Goal: Find specific page/section: Find specific page/section

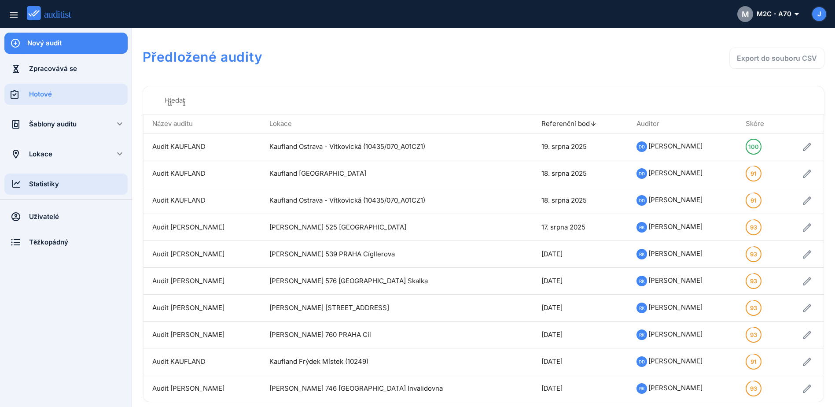
click at [37, 185] on div "Statistiky" at bounding box center [78, 184] width 99 height 10
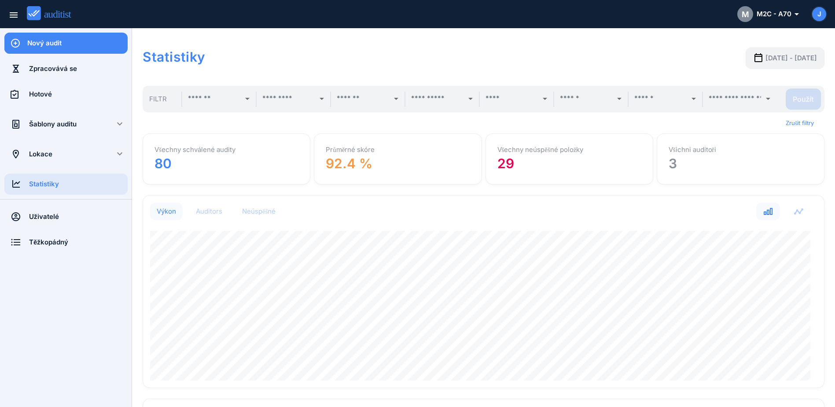
scroll to position [192, 674]
click at [770, 55] on span "[DATE] - [DATE]" at bounding box center [790, 58] width 51 height 10
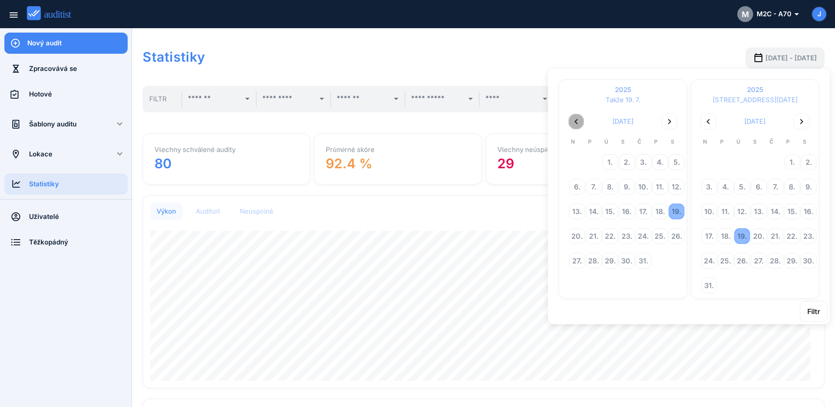
click at [577, 122] on icon "chevron_left" at bounding box center [576, 121] width 11 height 11
click at [660, 187] on div "9." at bounding box center [660, 186] width 15 height 15
click at [807, 213] on div "16." at bounding box center [808, 211] width 15 height 15
click at [817, 313] on div "Filtr" at bounding box center [813, 311] width 13 height 11
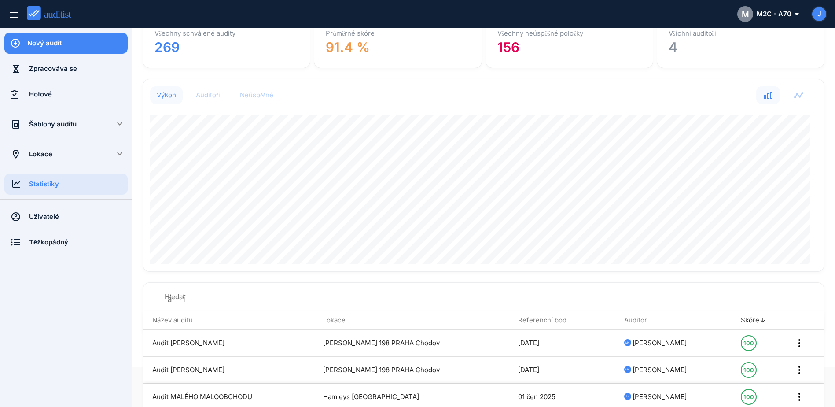
scroll to position [0, 0]
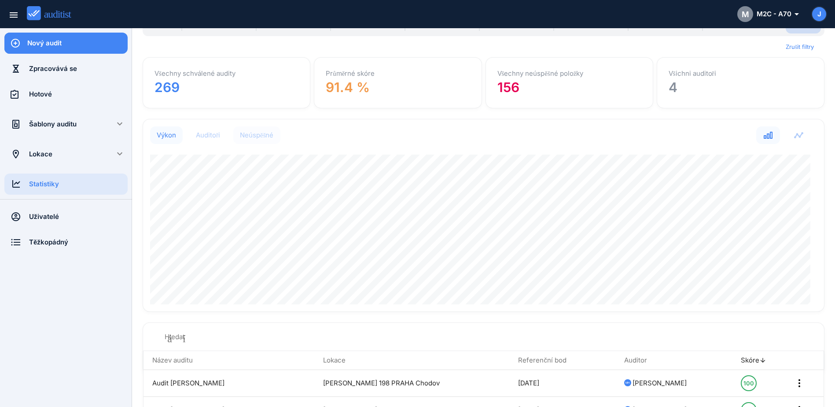
click at [264, 135] on div "Neúspěšné" at bounding box center [257, 135] width 34 height 9
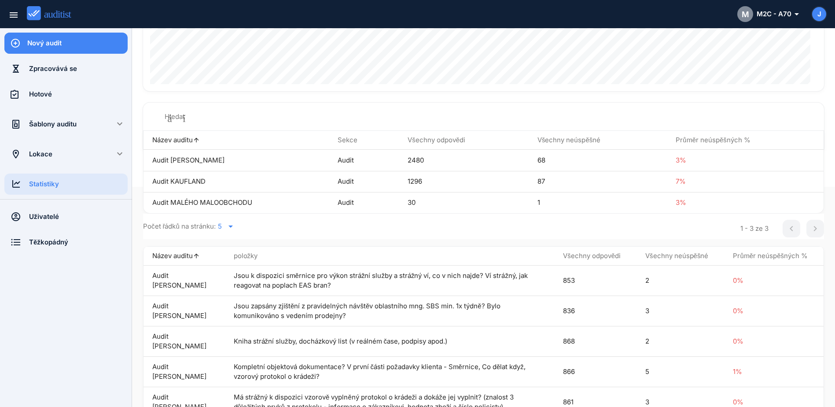
scroll to position [247, 0]
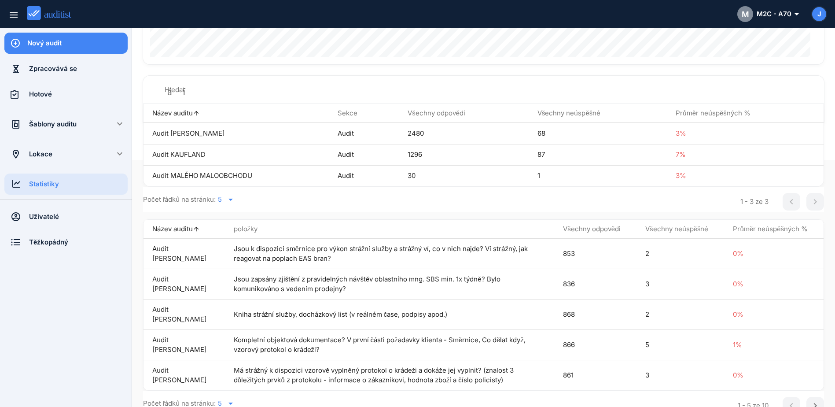
click at [233, 398] on icon "arrow_drop_down" at bounding box center [230, 403] width 11 height 11
click at [220, 368] on div "15" at bounding box center [233, 370] width 32 height 11
click at [680, 229] on font "Všechny neúspěšné" at bounding box center [676, 228] width 63 height 8
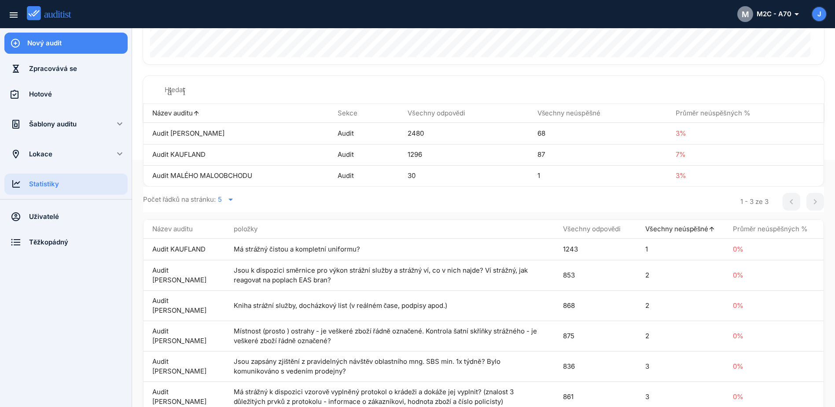
click at [680, 229] on font "Všechny neúspěšné" at bounding box center [676, 228] width 63 height 8
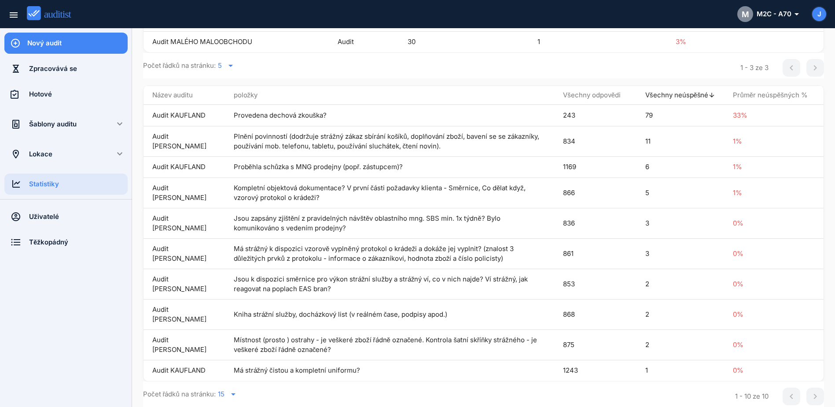
scroll to position [399, 0]
drag, startPoint x: 152, startPoint y: 100, endPoint x: 754, endPoint y: 367, distance: 658.2
click at [754, 367] on tbody "Audit KAUFLAND Provedena dechová zkouška? 243 79 33% [PERSON_NAME] Plnění povin…" at bounding box center [483, 243] width 680 height 276
copy tbody "Lorem IPSUMDOL Sitametco adipisc elitsed? 044 15 26% Doeiu TEMPOR Incidi utlabo…"
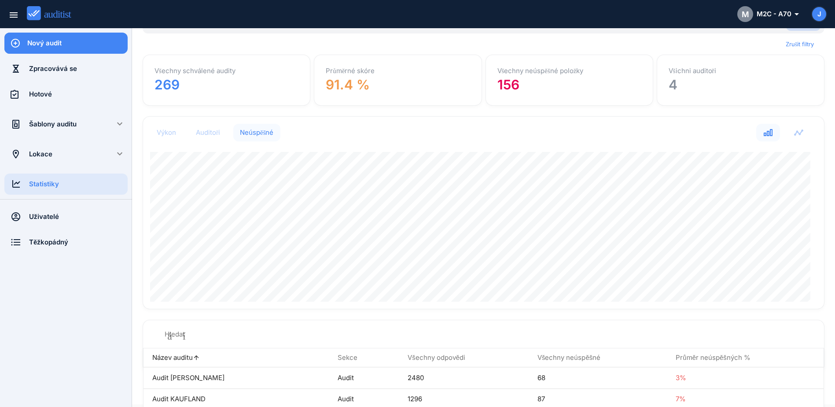
scroll to position [0, 0]
click at [668, 91] on strong "4" at bounding box center [672, 87] width 9 height 16
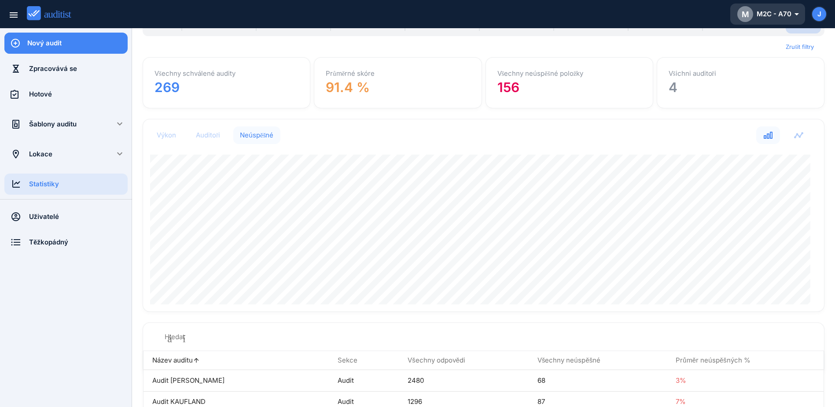
click at [785, 14] on font "M2C - A70" at bounding box center [773, 14] width 35 height 10
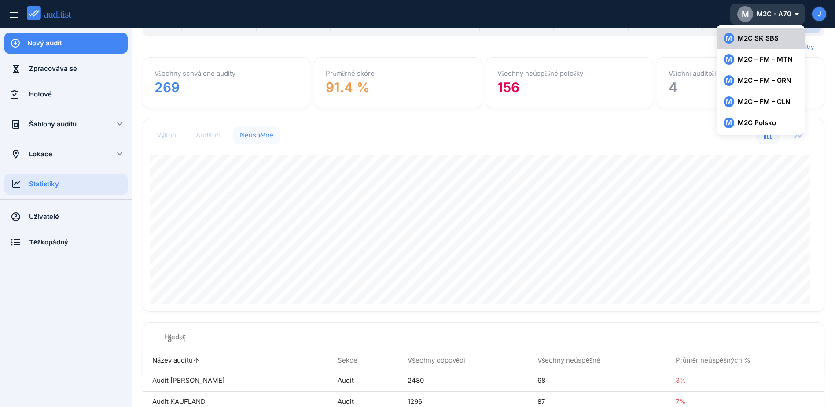
scroll to position [129, 0]
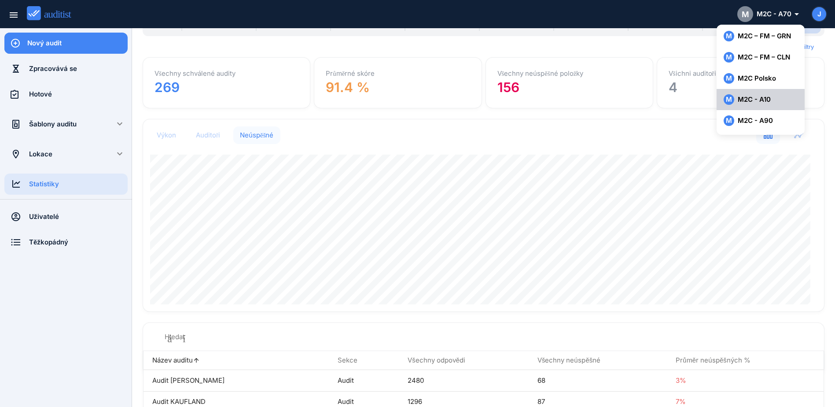
click at [781, 101] on div "M M2C - A10" at bounding box center [760, 99] width 74 height 11
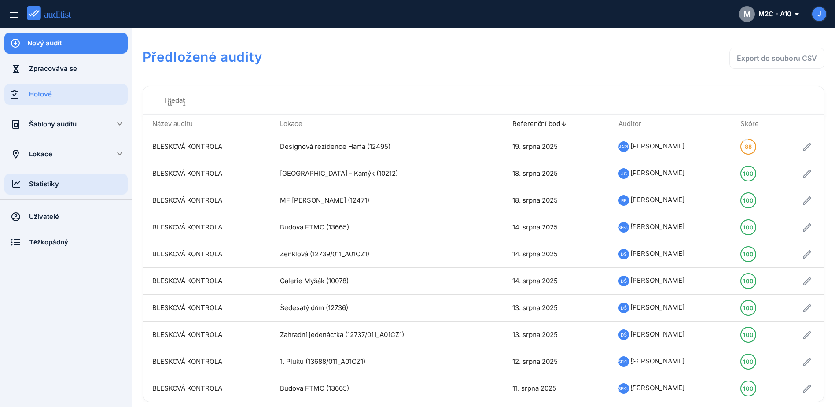
drag, startPoint x: 37, startPoint y: 183, endPoint x: 42, endPoint y: 180, distance: 5.3
click at [37, 183] on div "Statistiky" at bounding box center [78, 184] width 99 height 10
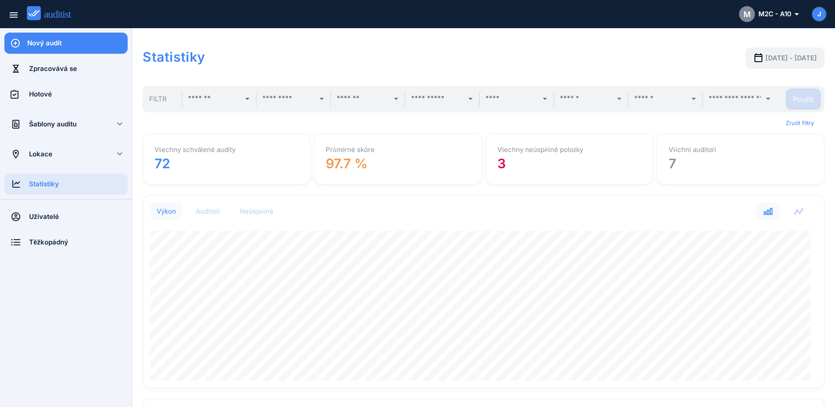
scroll to position [192, 674]
click at [774, 61] on span "[DATE] - [DATE]" at bounding box center [790, 58] width 51 height 10
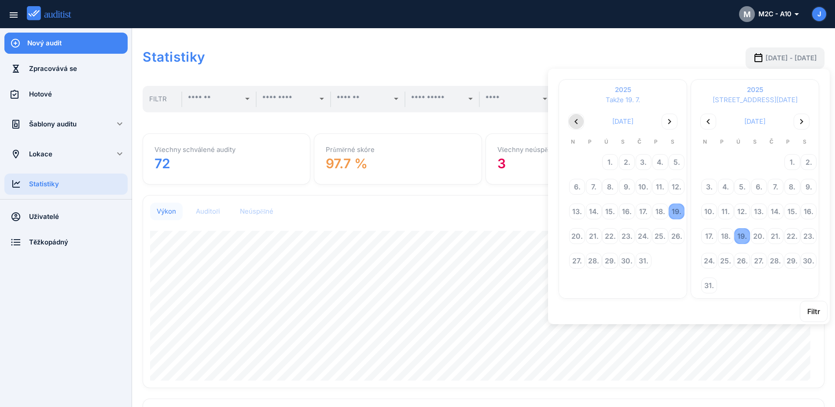
click at [573, 121] on icon "chevron_left" at bounding box center [576, 121] width 11 height 11
click at [572, 121] on icon "chevron_left" at bounding box center [576, 121] width 11 height 11
click at [659, 187] on div "9." at bounding box center [660, 186] width 15 height 15
click at [806, 213] on div "16." at bounding box center [808, 211] width 15 height 15
click at [814, 311] on div "Filtr" at bounding box center [813, 311] width 13 height 11
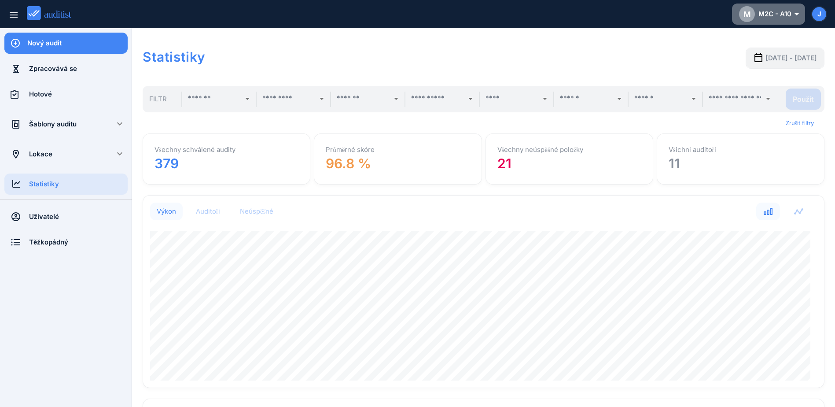
click at [777, 12] on font "M2C - A10" at bounding box center [774, 14] width 33 height 10
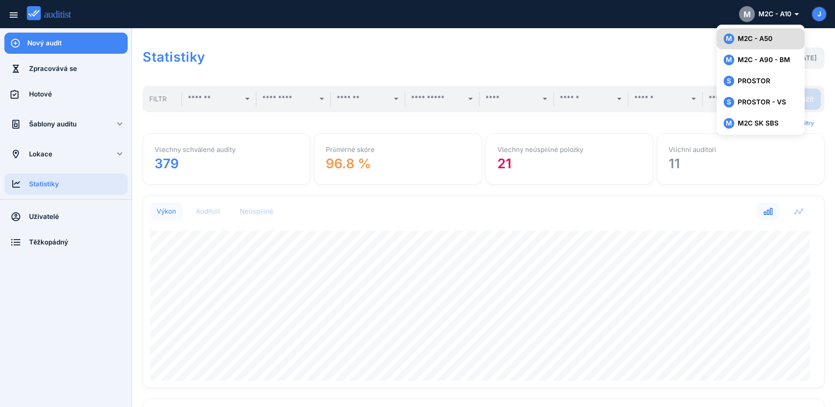
click at [761, 37] on font "M2C - A50" at bounding box center [754, 39] width 35 height 10
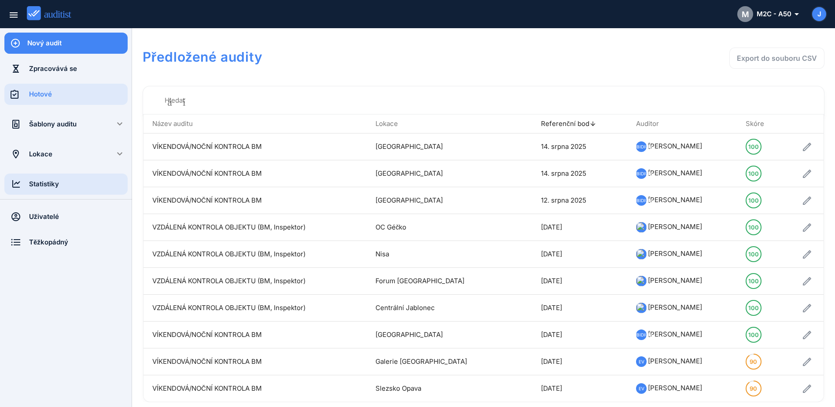
click at [31, 183] on div "Statistiky" at bounding box center [78, 184] width 99 height 10
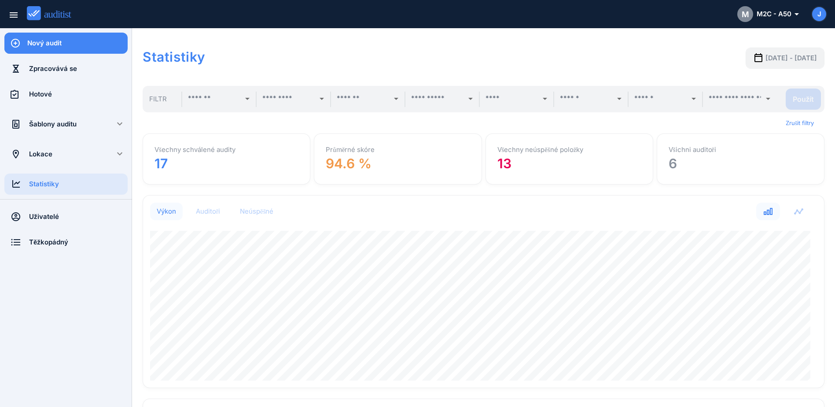
scroll to position [192, 674]
click at [782, 61] on span "[DATE] - [DATE]" at bounding box center [790, 58] width 51 height 10
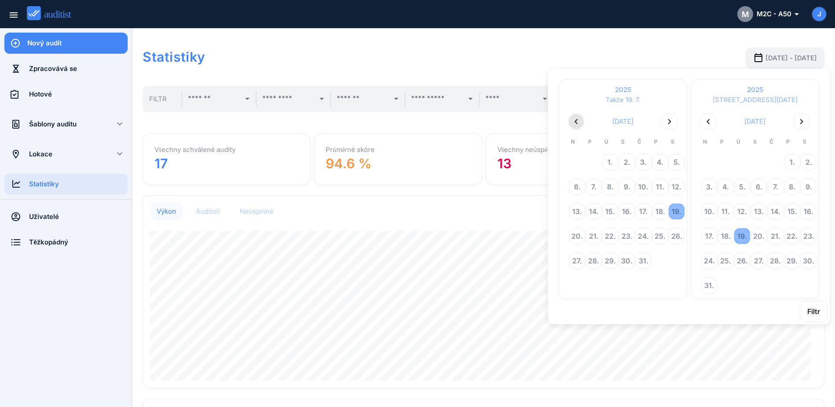
click at [579, 124] on icon "chevron_left" at bounding box center [576, 121] width 11 height 11
click at [659, 187] on div "9." at bounding box center [660, 186] width 15 height 15
click at [810, 213] on div "16." at bounding box center [808, 211] width 15 height 15
click at [819, 316] on div "Filtr" at bounding box center [813, 311] width 13 height 11
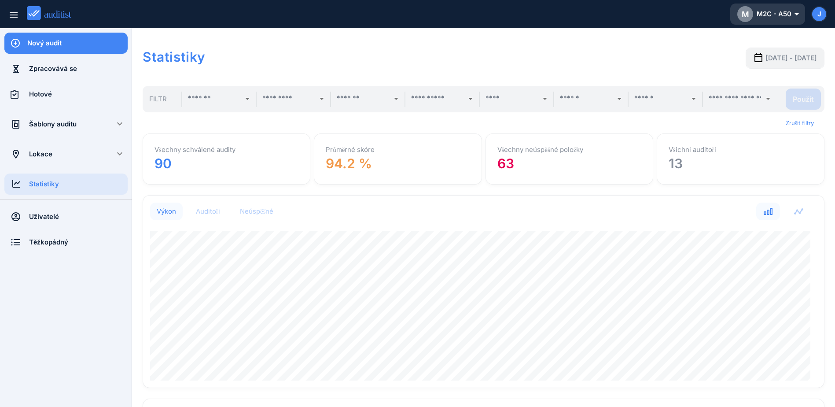
click at [789, 17] on font "M2C - A50" at bounding box center [773, 14] width 35 height 10
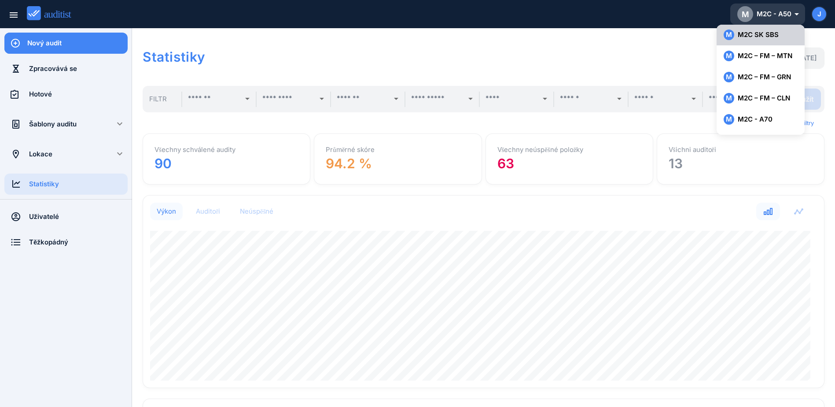
scroll to position [129, 0]
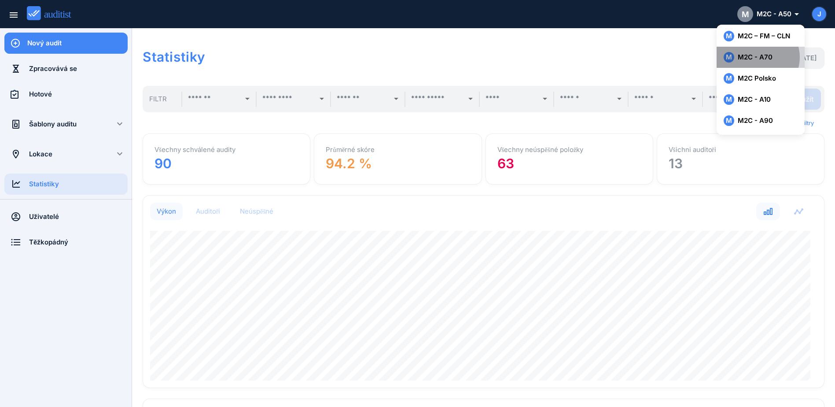
click at [779, 59] on div "M M2C - A70" at bounding box center [760, 57] width 74 height 11
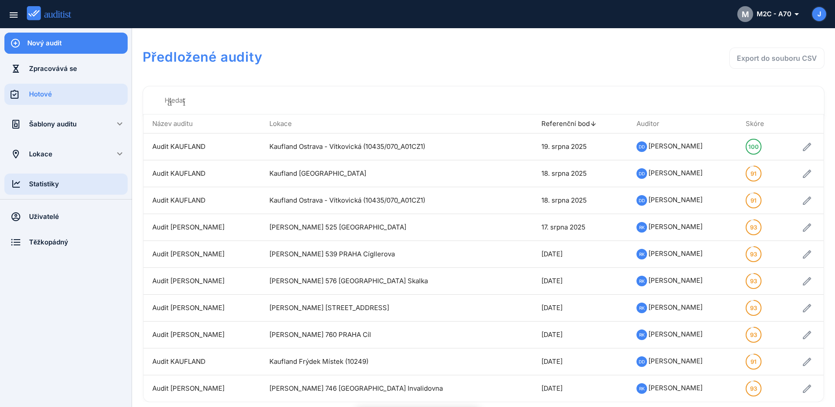
drag, startPoint x: 48, startPoint y: 184, endPoint x: 54, endPoint y: 183, distance: 6.2
click at [48, 184] on div "Statistiky" at bounding box center [78, 184] width 99 height 10
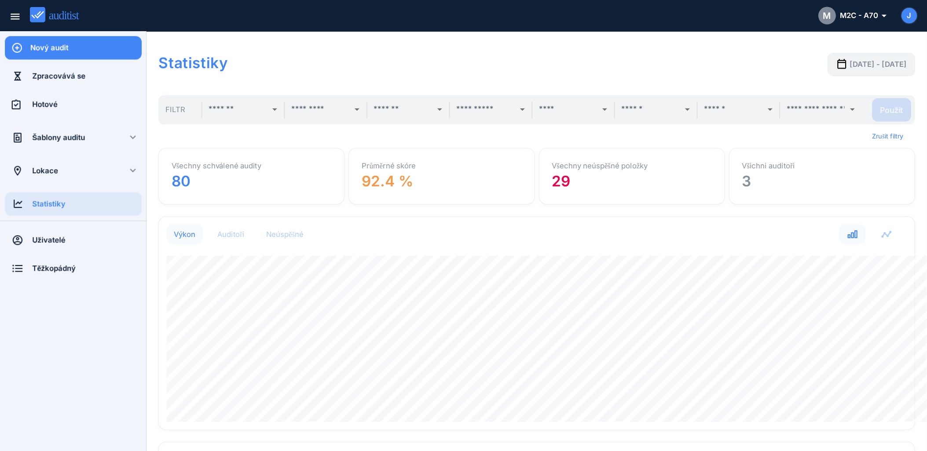
scroll to position [192, 766]
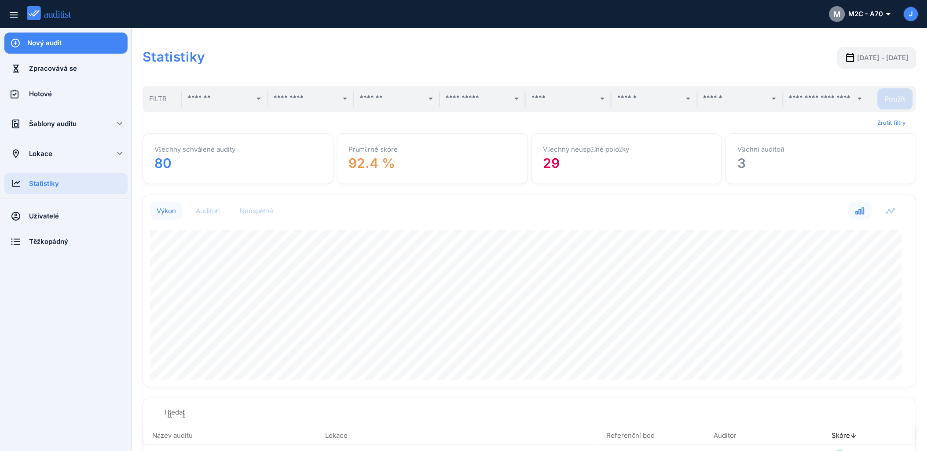
drag, startPoint x: 841, startPoint y: 1, endPoint x: 613, endPoint y: 33, distance: 229.6
click at [613, 33] on div "Statistiky [DATE] - [DATE] Filtr arrow_drop_down arrow_drop_down arrow_drop_dow…" at bounding box center [529, 255] width 795 height 455
click at [834, 58] on span "[DATE] - [DATE]" at bounding box center [883, 58] width 51 height 10
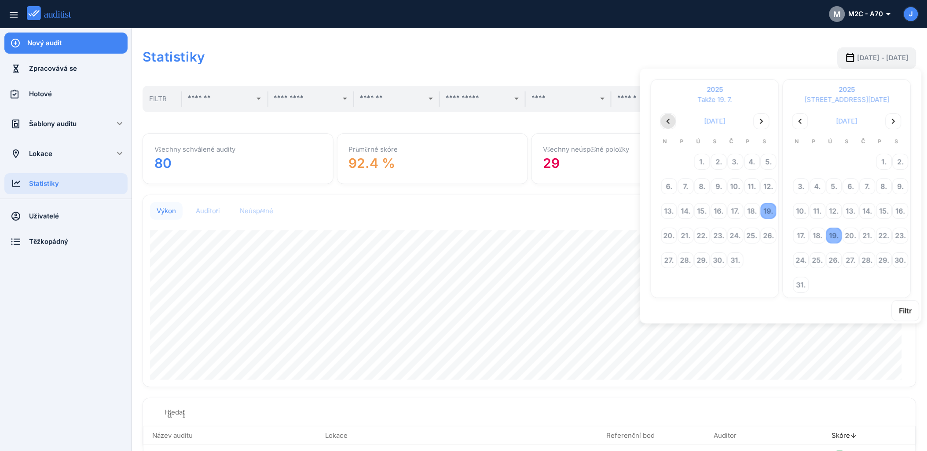
click at [665, 119] on icon "chevron_left" at bounding box center [668, 121] width 11 height 11
click at [750, 187] on div "9." at bounding box center [752, 186] width 15 height 15
click at [834, 206] on div "16." at bounding box center [900, 211] width 15 height 15
click at [834, 311] on div "Filtr" at bounding box center [905, 311] width 13 height 11
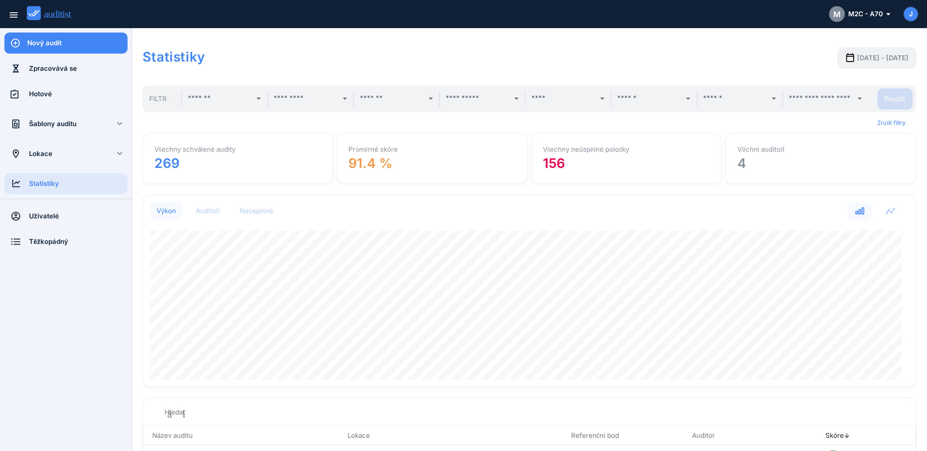
click at [275, 161] on div "Všechny schválené audity 269" at bounding box center [237, 158] width 181 height 41
click at [834, 16] on font "M2C - A70" at bounding box center [866, 14] width 35 height 10
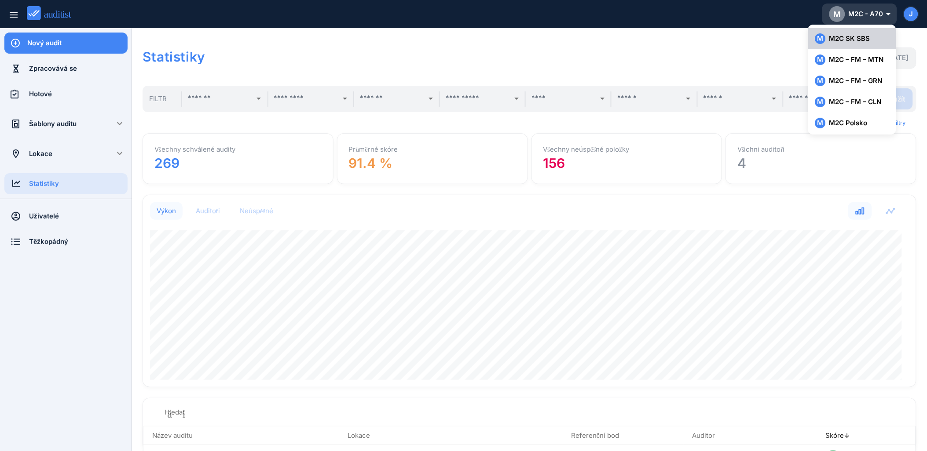
scroll to position [129, 0]
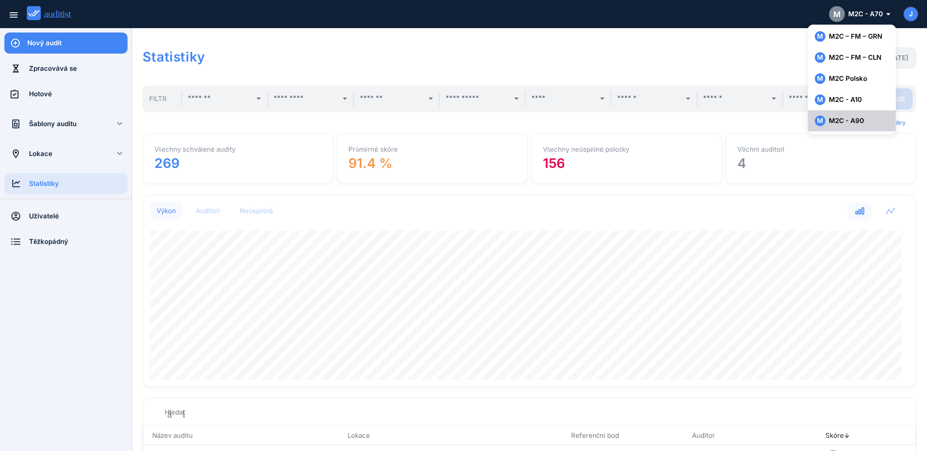
click at [834, 120] on font "M2C - A90" at bounding box center [846, 121] width 35 height 10
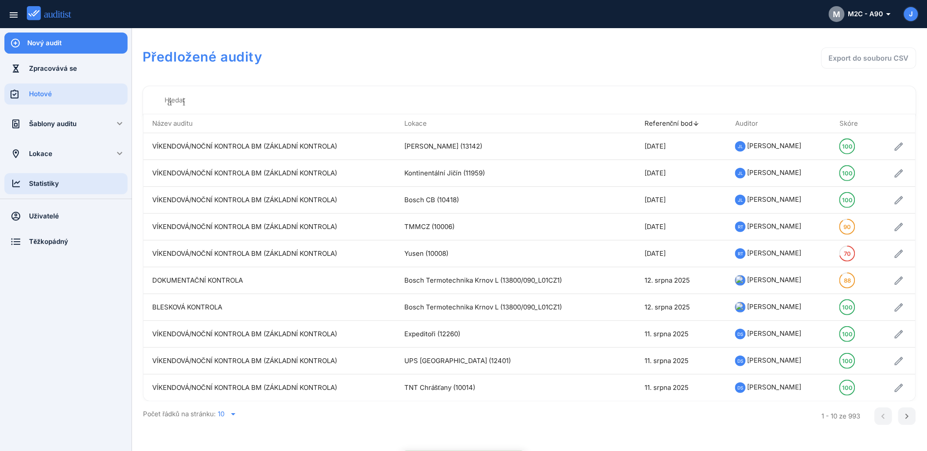
click at [33, 184] on div "Statistiky" at bounding box center [78, 184] width 99 height 10
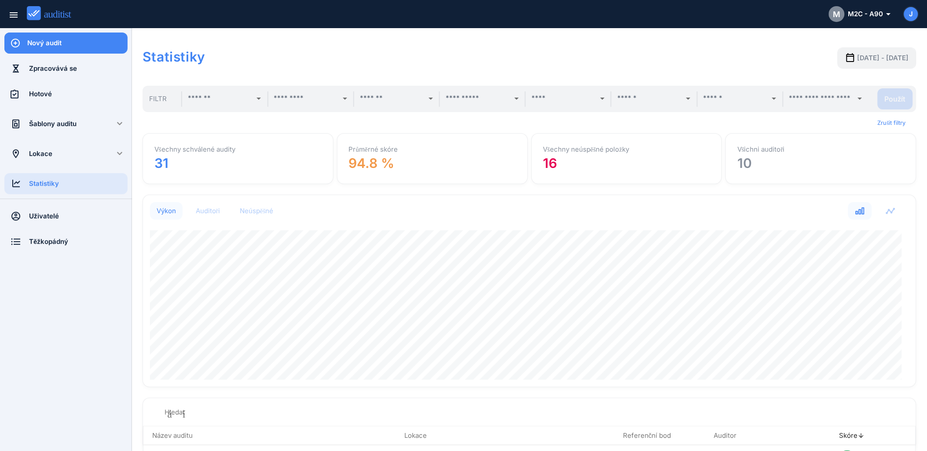
scroll to position [192, 766]
drag, startPoint x: 873, startPoint y: 66, endPoint x: 873, endPoint y: 59, distance: 7.9
click at [834, 66] on button "[DATE] - [DATE]" at bounding box center [877, 58] width 79 height 21
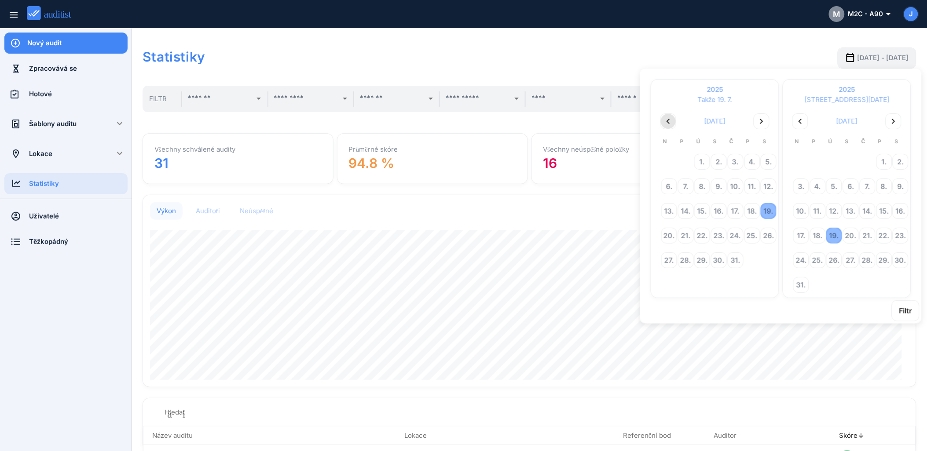
click at [664, 122] on icon "chevron_left" at bounding box center [668, 121] width 11 height 11
click at [667, 122] on icon "chevron_left" at bounding box center [668, 121] width 11 height 11
click at [753, 184] on div "9." at bounding box center [752, 186] width 15 height 15
click at [834, 209] on div "16." at bounding box center [900, 211] width 15 height 15
click at [834, 307] on div "Filtr" at bounding box center [905, 311] width 13 height 11
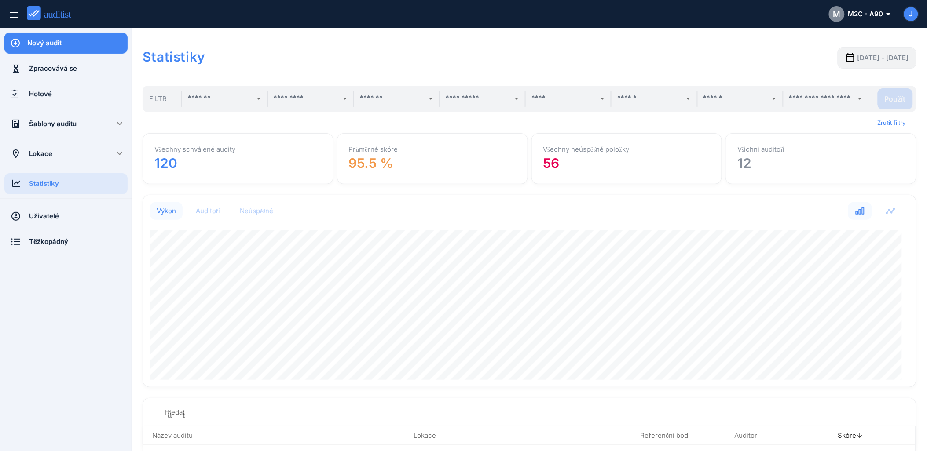
click at [466, 59] on h1 "Statistiky" at bounding box center [375, 57] width 464 height 18
